Goal: Navigation & Orientation: Understand site structure

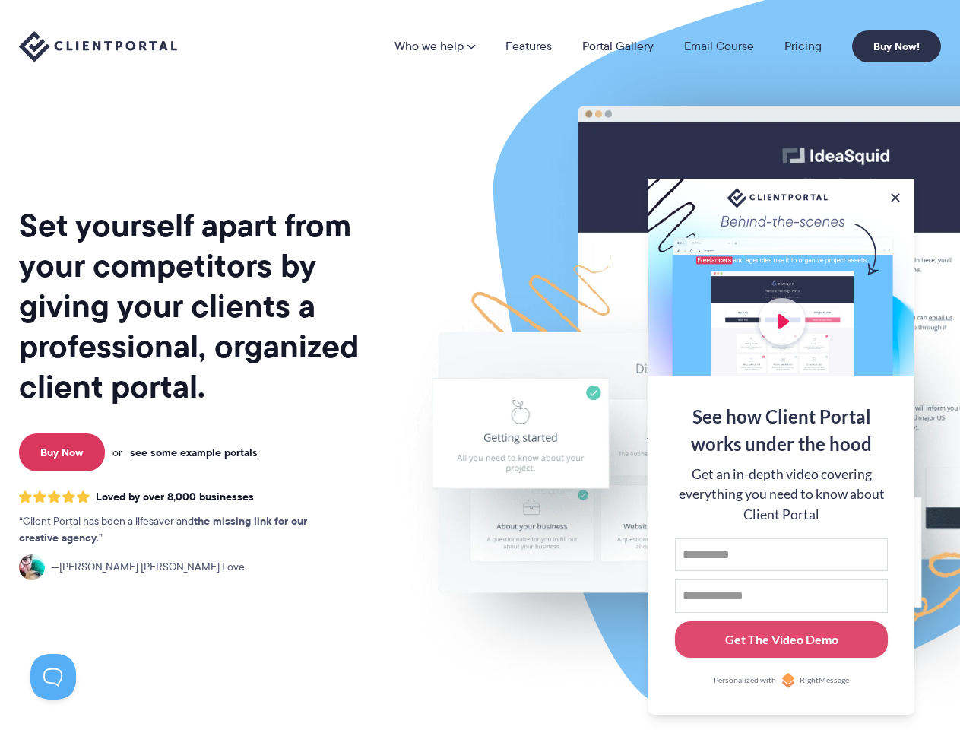
click at [480, 365] on img at bounding box center [794, 376] width 852 height 729
click at [436, 46] on link "Who we help" at bounding box center [435, 46] width 81 height 12
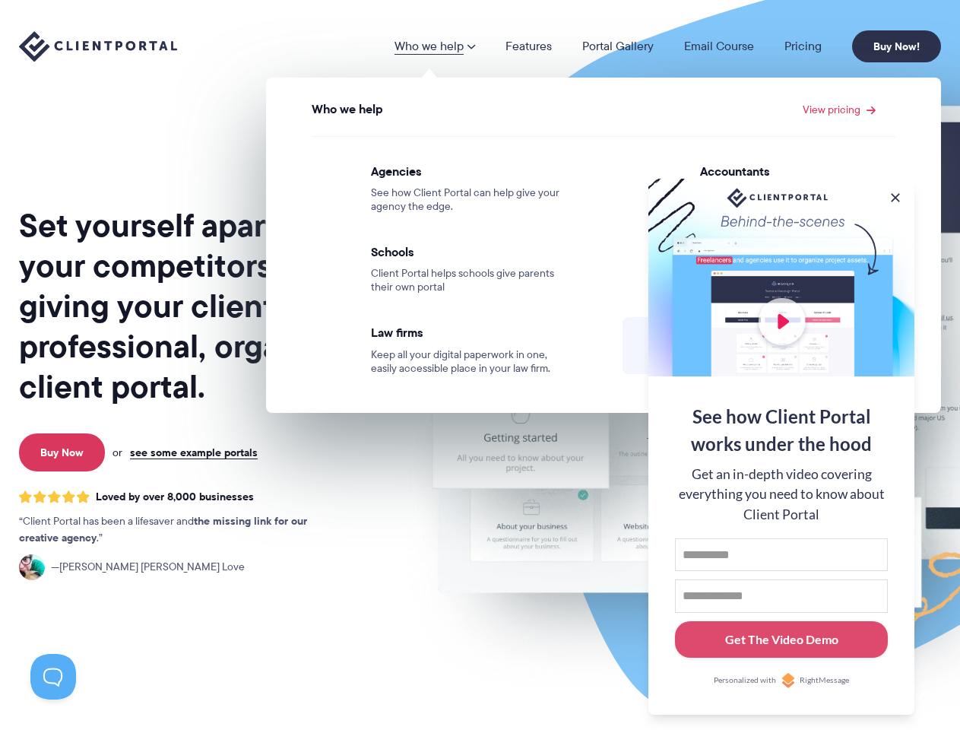
click at [896, 195] on button at bounding box center [895, 197] width 15 height 15
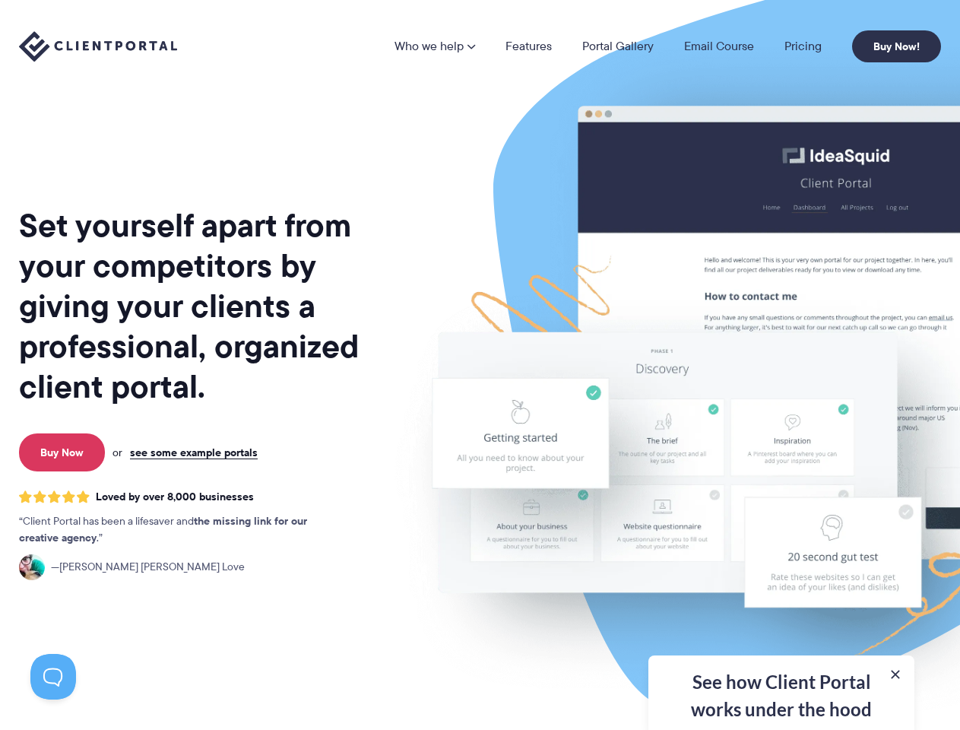
click at [782, 445] on img at bounding box center [794, 376] width 852 height 729
click at [53, 677] on button at bounding box center [53, 677] width 46 height 46
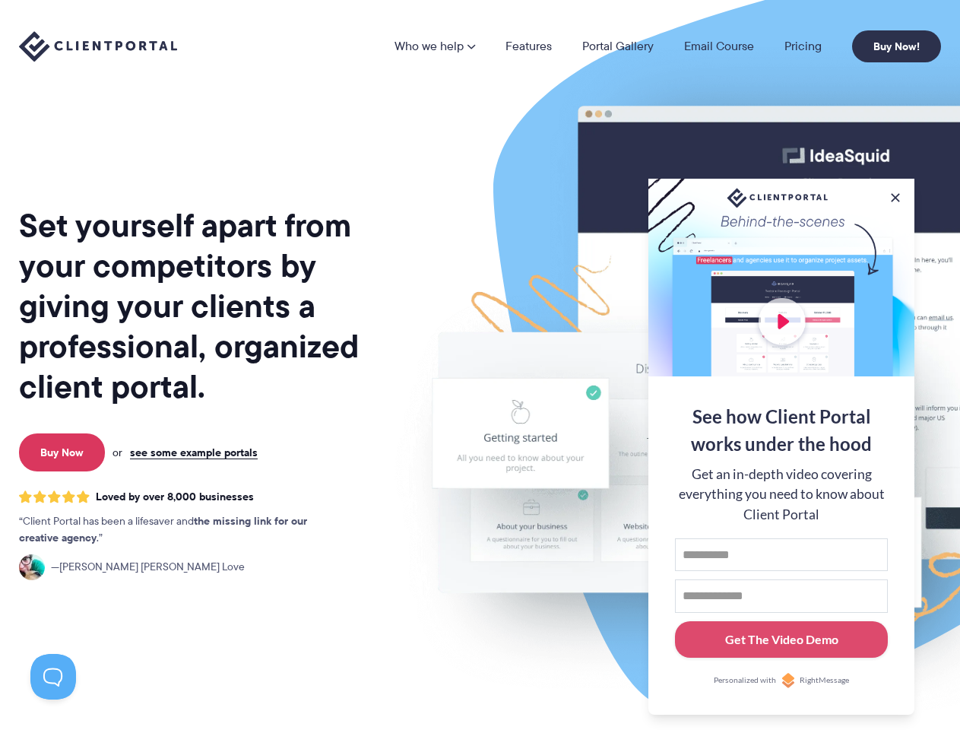
click at [480, 365] on img at bounding box center [794, 376] width 852 height 729
click at [436, 46] on link "Who we help" at bounding box center [435, 46] width 81 height 12
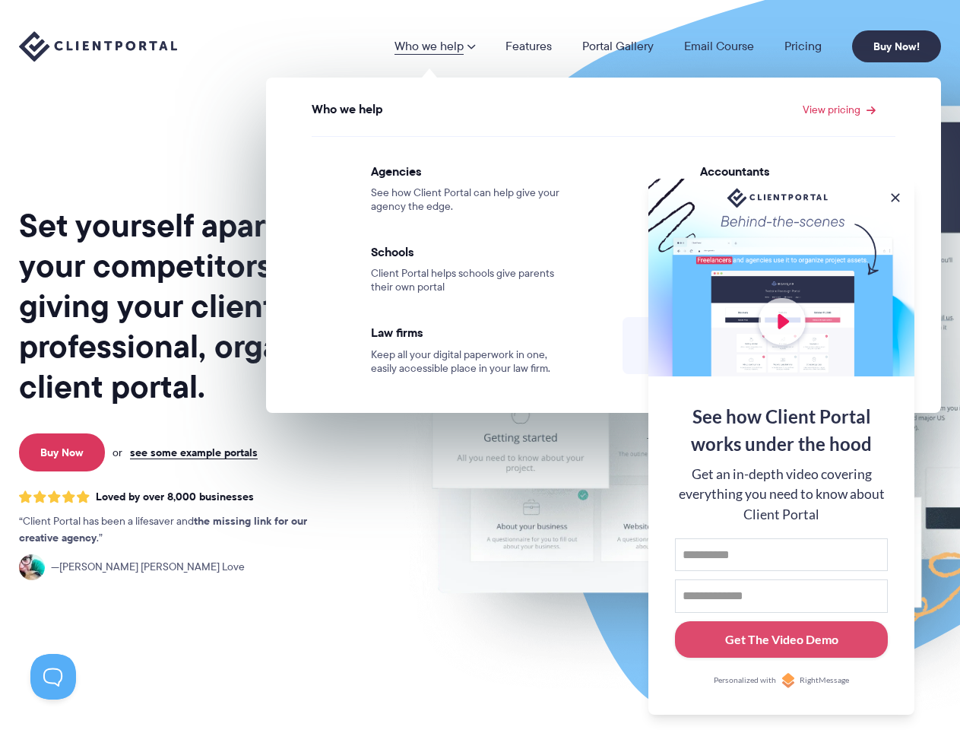
click at [896, 195] on button at bounding box center [895, 197] width 15 height 15
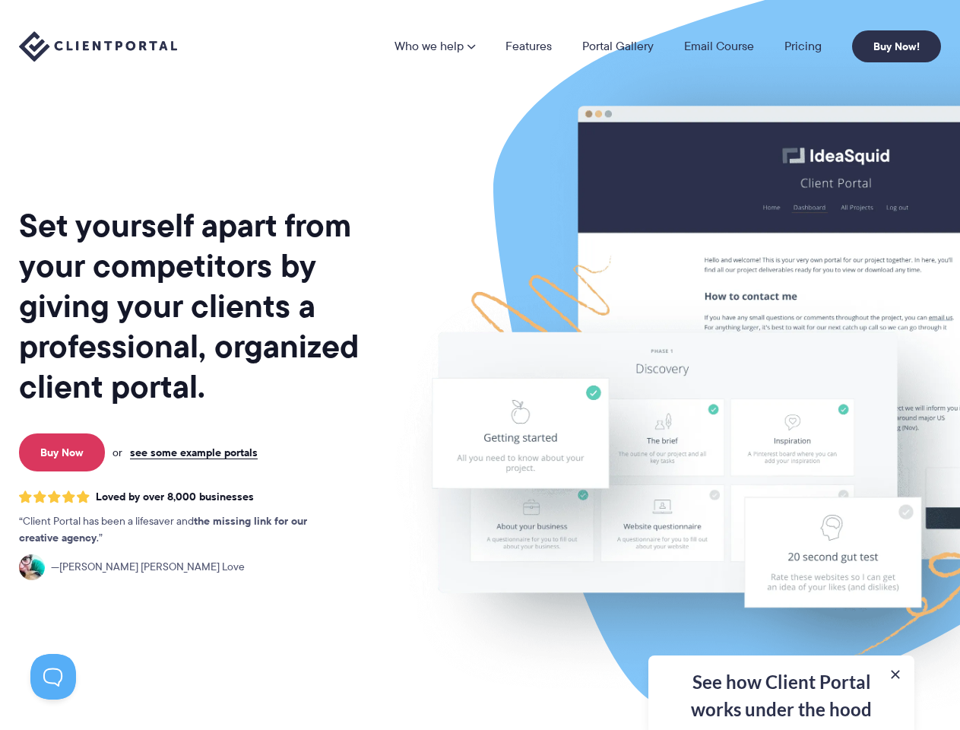
click at [782, 445] on img at bounding box center [794, 376] width 852 height 729
click at [53, 677] on button at bounding box center [53, 677] width 46 height 46
